Goal: Obtain resource: Download file/media

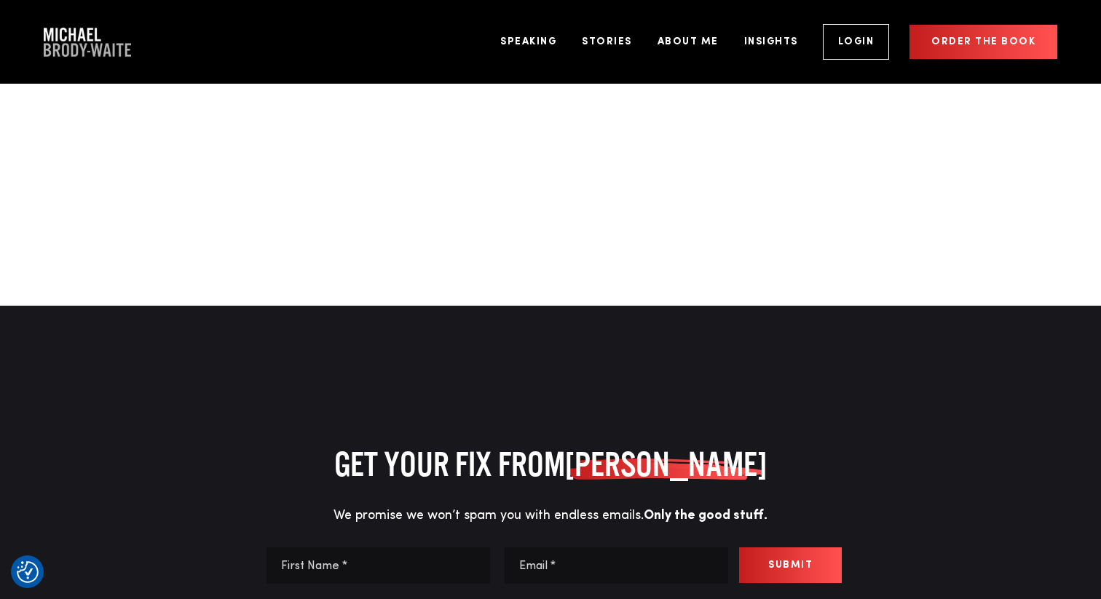
click at [666, 178] on div at bounding box center [550, 196] width 1101 height 219
click at [517, 39] on link "Speaking" at bounding box center [528, 42] width 78 height 55
click at [494, 228] on div at bounding box center [550, 196] width 1101 height 219
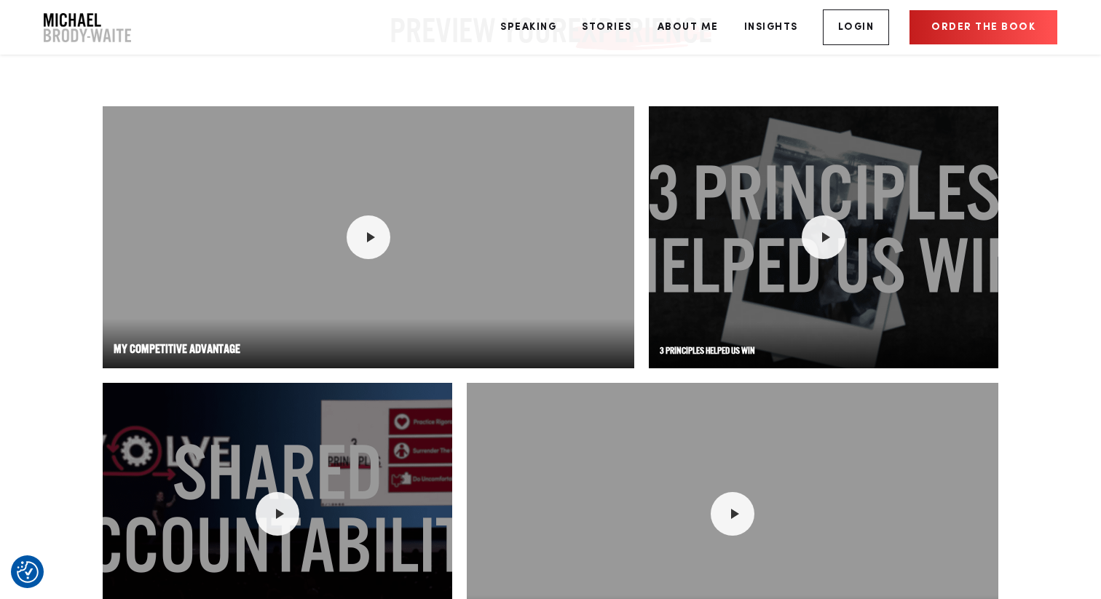
scroll to position [2005, 0]
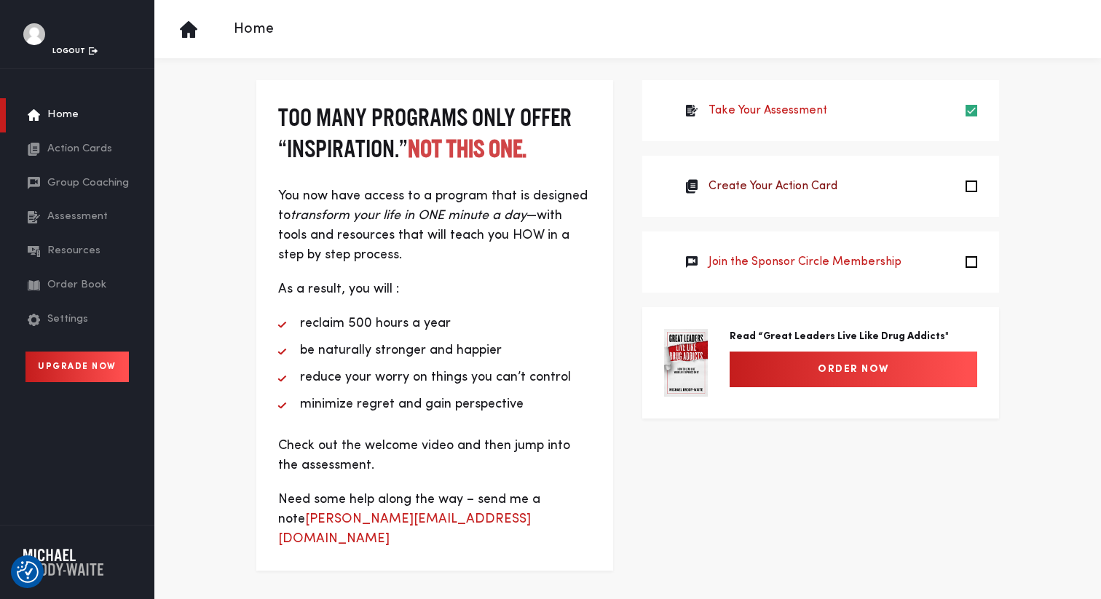
click at [797, 186] on link "Create Your Action Card" at bounding box center [773, 186] width 129 height 17
click at [88, 247] on span "Resources" at bounding box center [73, 251] width 53 height 17
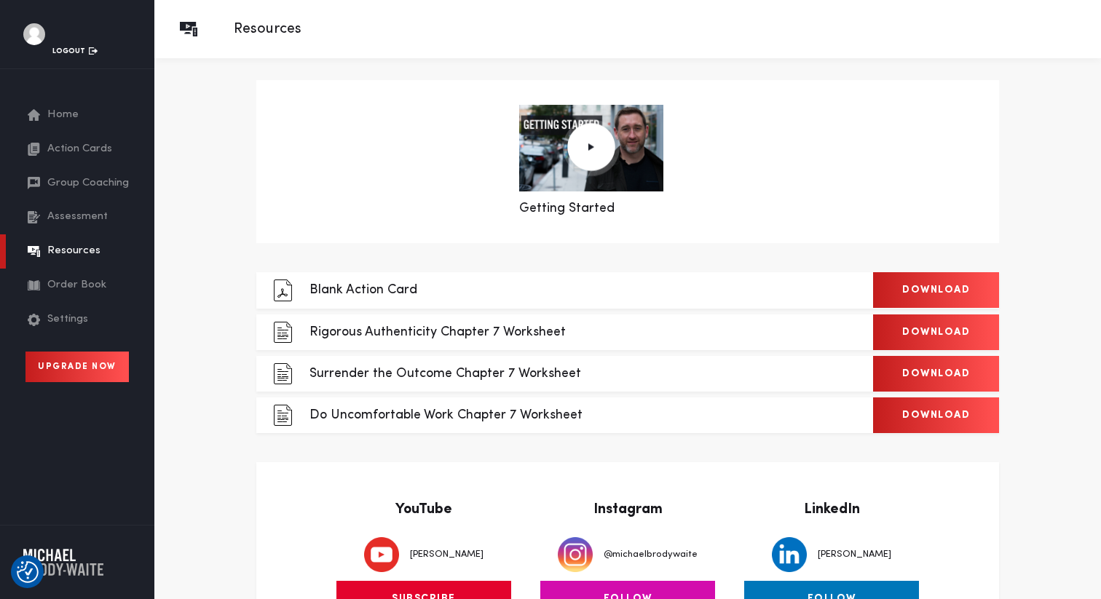
click at [956, 289] on link "Download" at bounding box center [936, 290] width 126 height 36
click at [939, 330] on link "Download" at bounding box center [936, 333] width 126 height 36
click at [901, 375] on link "Download" at bounding box center [936, 374] width 126 height 36
click at [894, 421] on link "Download" at bounding box center [936, 416] width 126 height 36
click at [555, 177] on link at bounding box center [591, 148] width 144 height 87
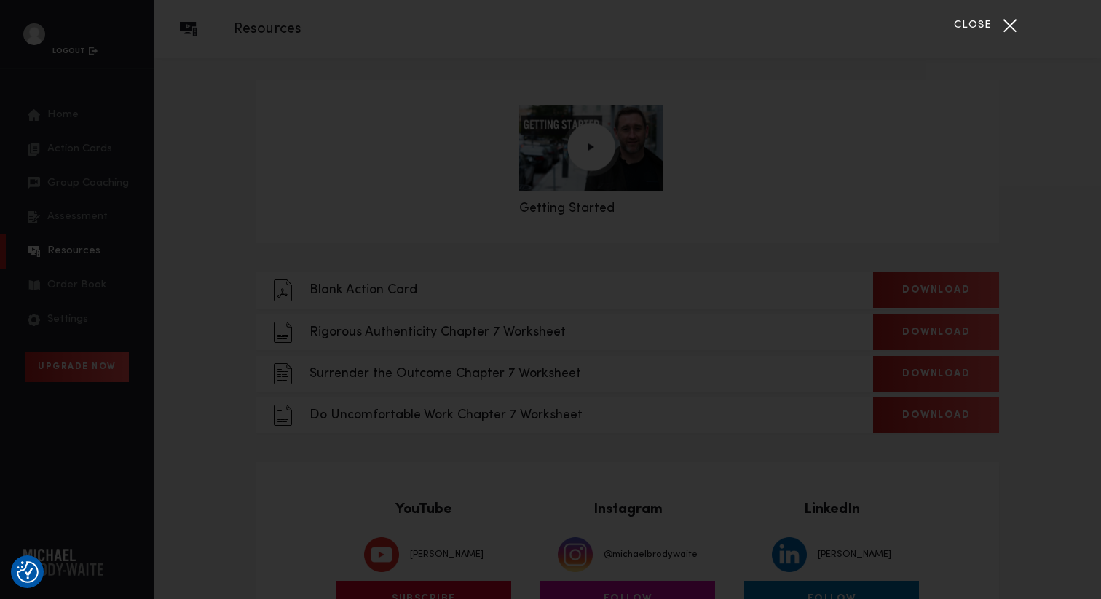
click at [985, 23] on span "Close" at bounding box center [973, 25] width 38 height 17
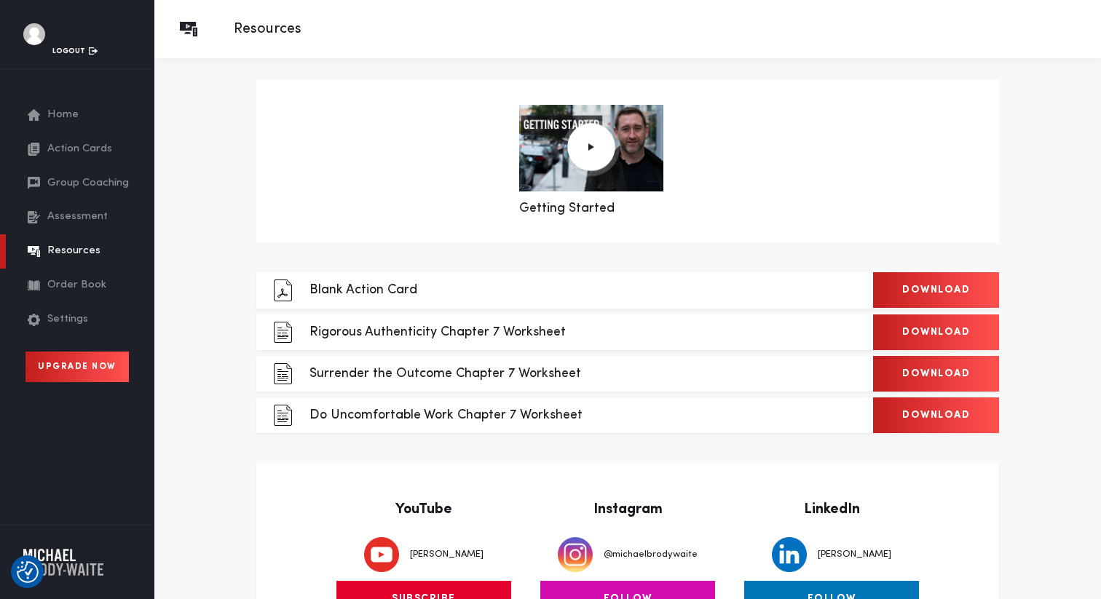
click at [75, 210] on span "Assessment" at bounding box center [77, 217] width 60 height 17
click at [64, 284] on span "Order Book" at bounding box center [76, 286] width 59 height 17
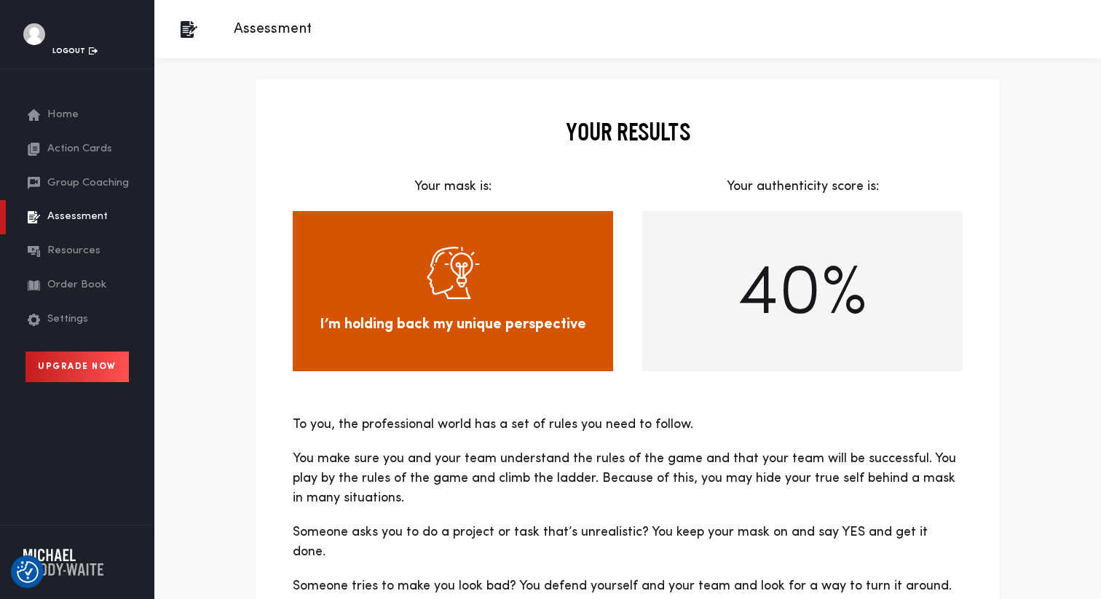
click at [106, 181] on span "Group Coaching" at bounding box center [88, 184] width 82 height 17
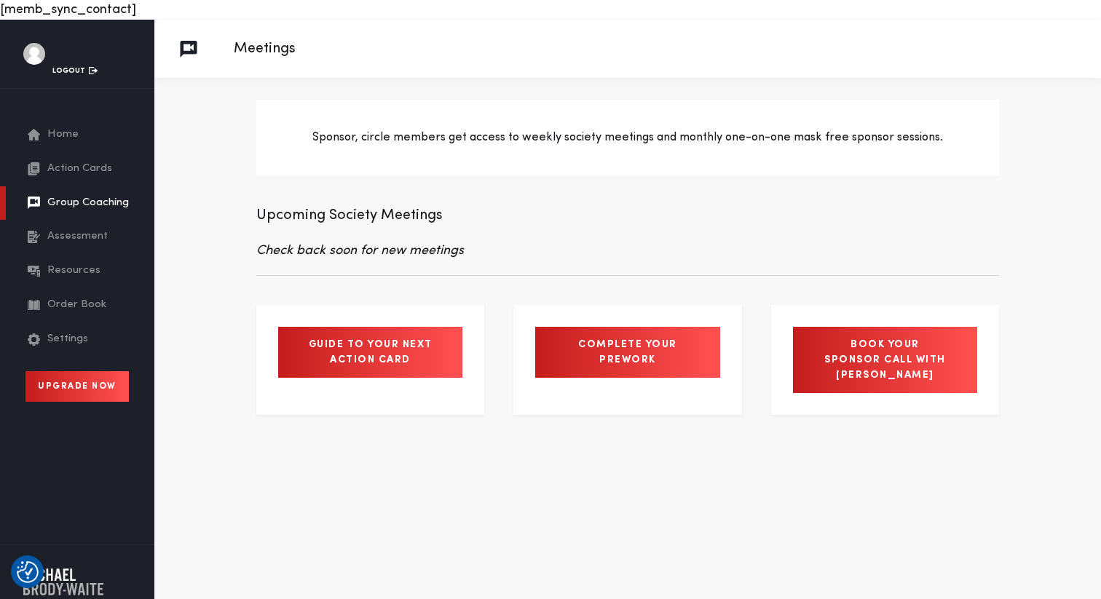
click at [60, 168] on span "Action Cards" at bounding box center [79, 169] width 65 height 17
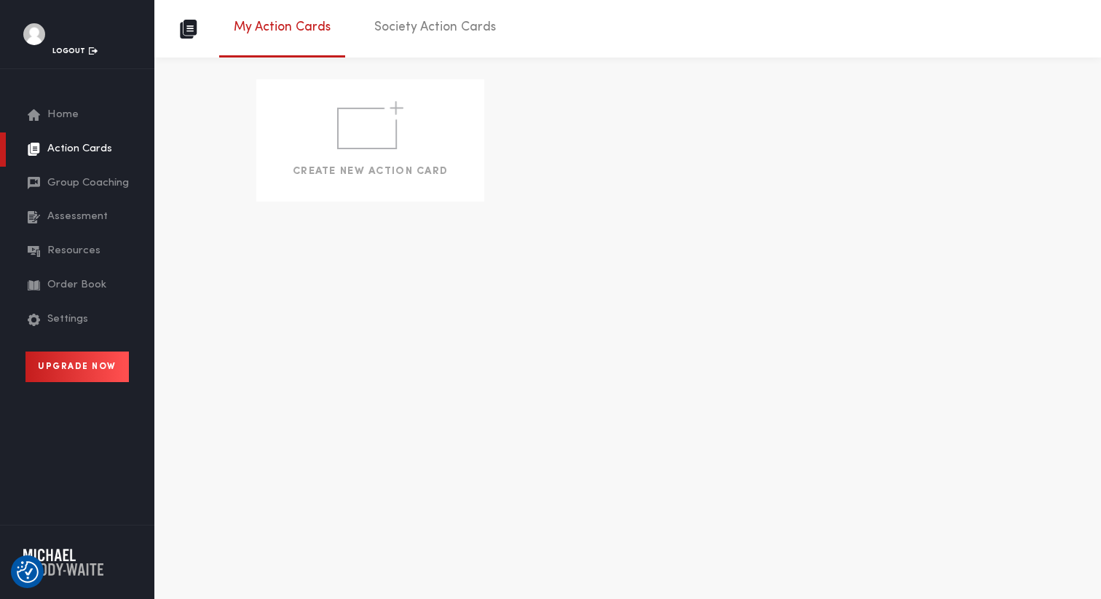
click at [414, 25] on link "Society Action Cards" at bounding box center [435, 31] width 151 height 48
